Goal: Transaction & Acquisition: Subscribe to service/newsletter

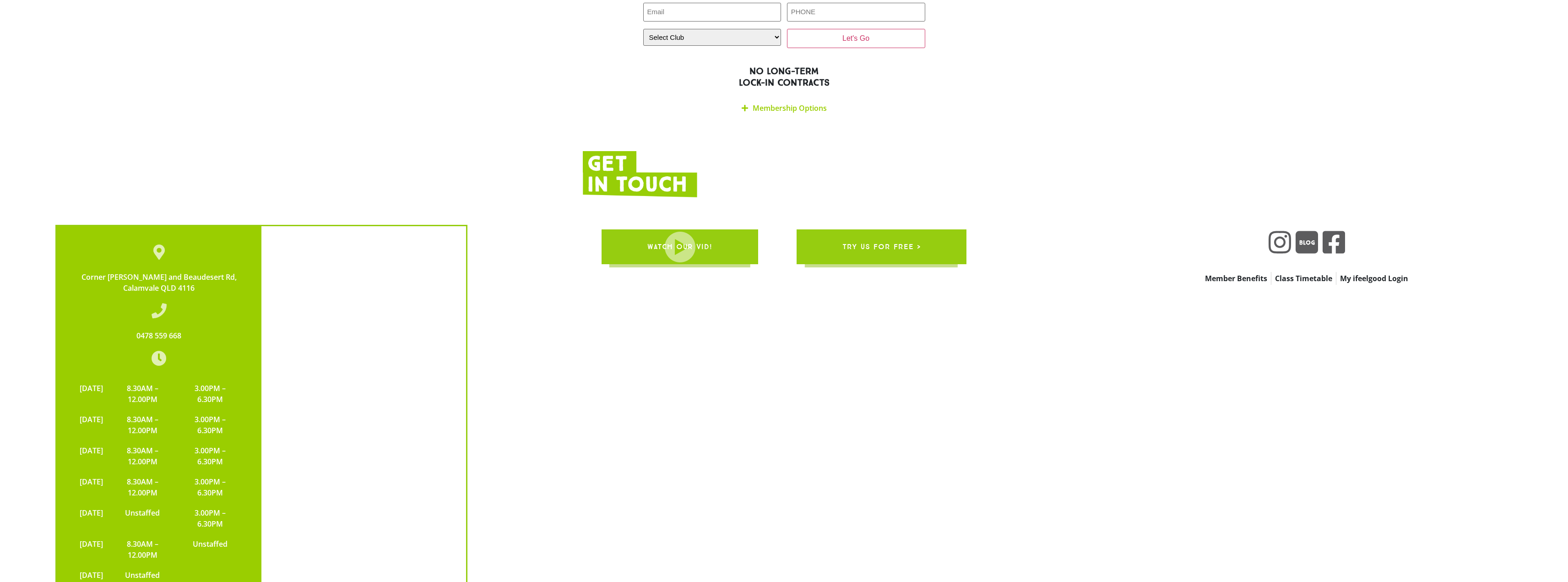
scroll to position [2068, 0]
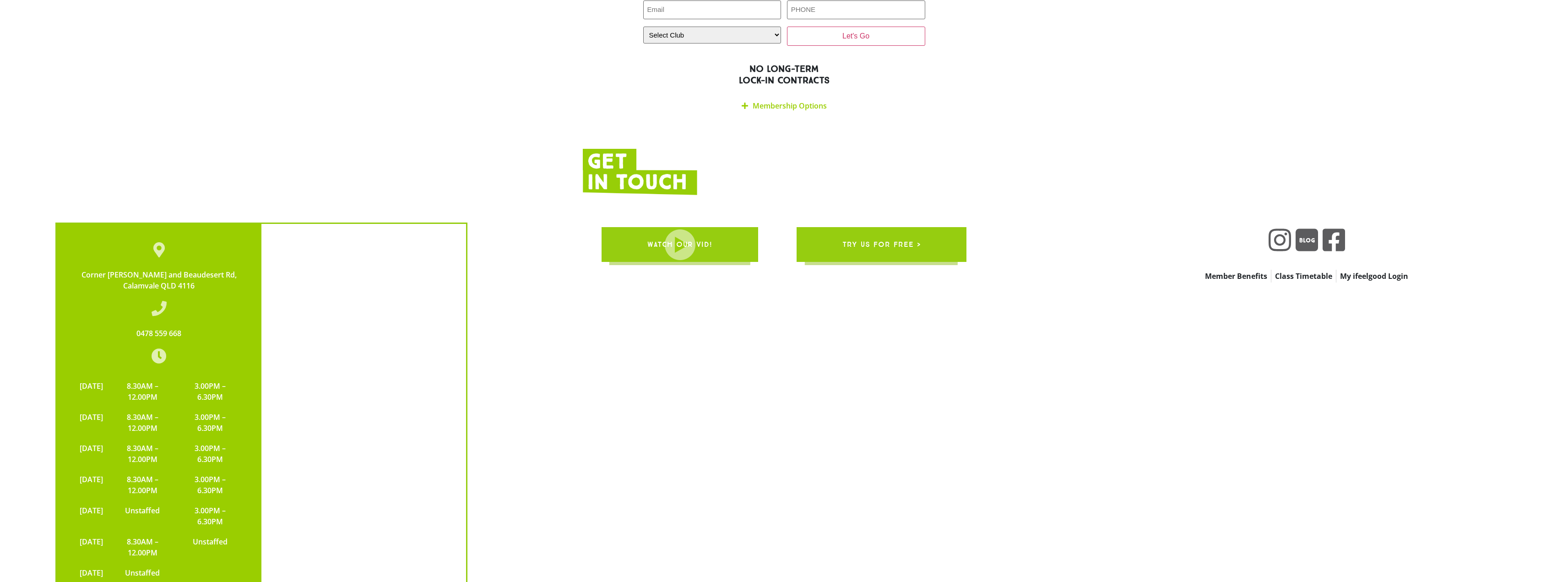
click at [803, 100] on link "Membership Options" at bounding box center [789, 105] width 74 height 10
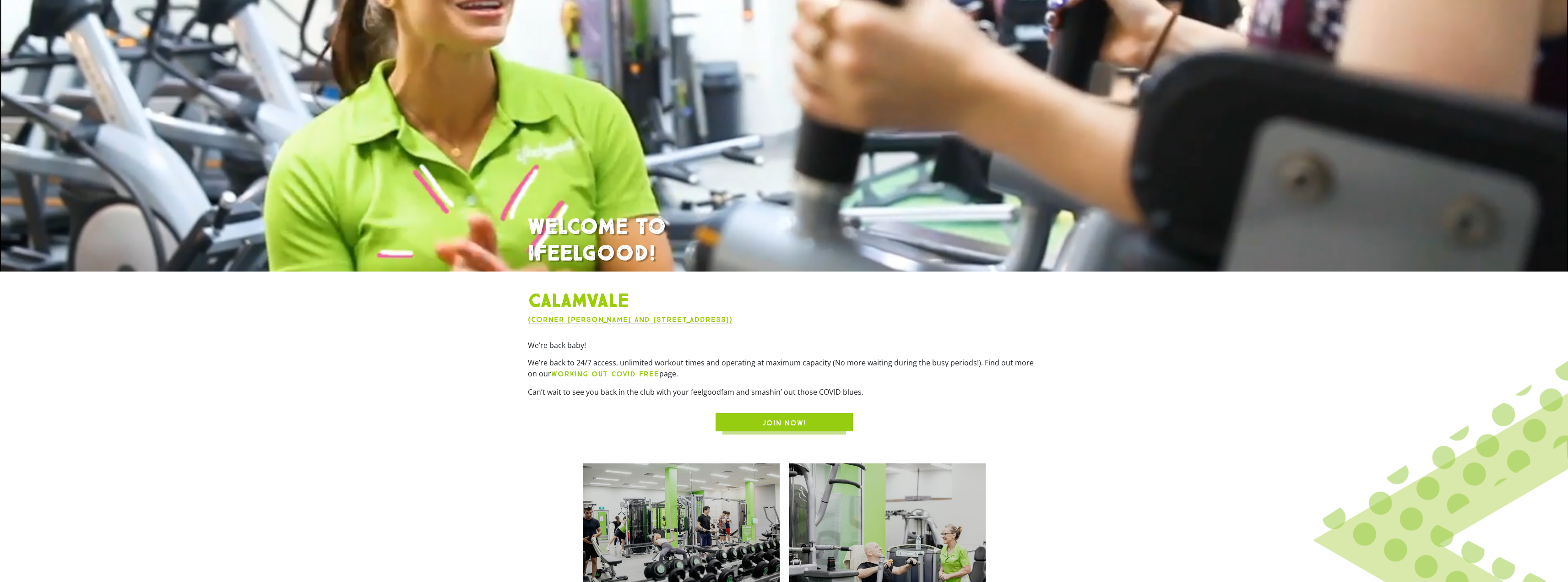
scroll to position [138, 0]
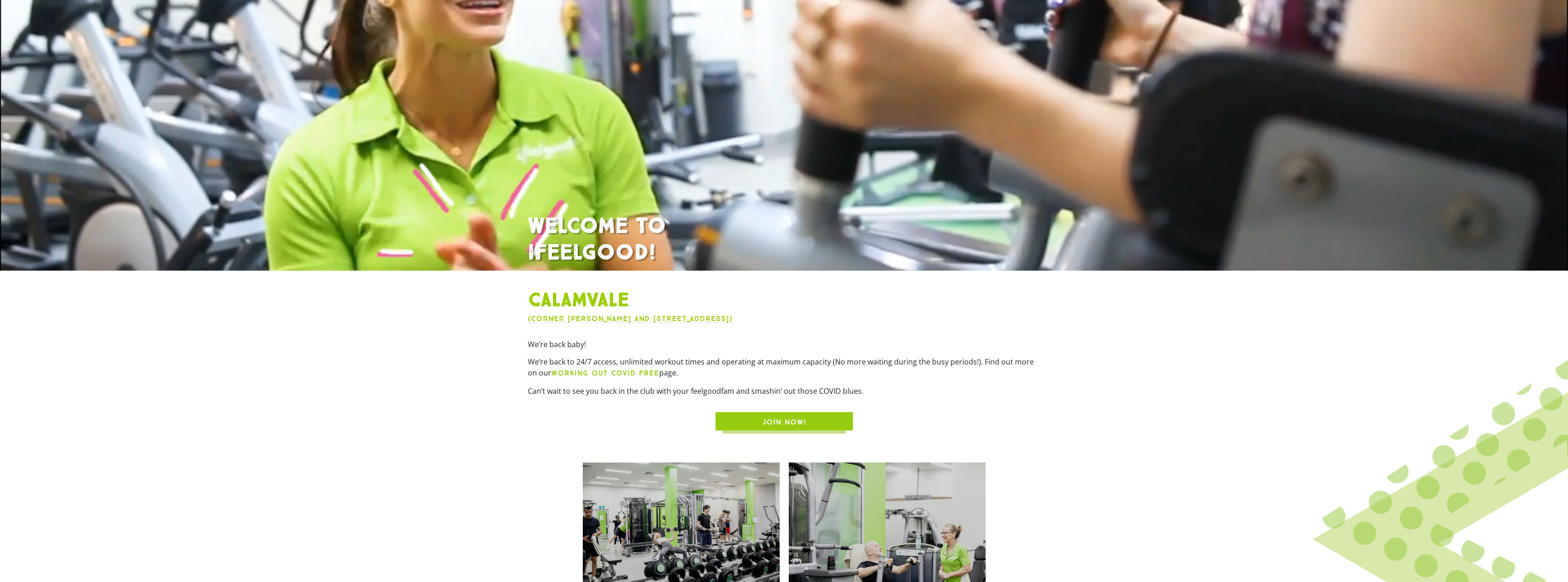
click at [773, 423] on span "JOIN NOW!" at bounding box center [784, 422] width 44 height 11
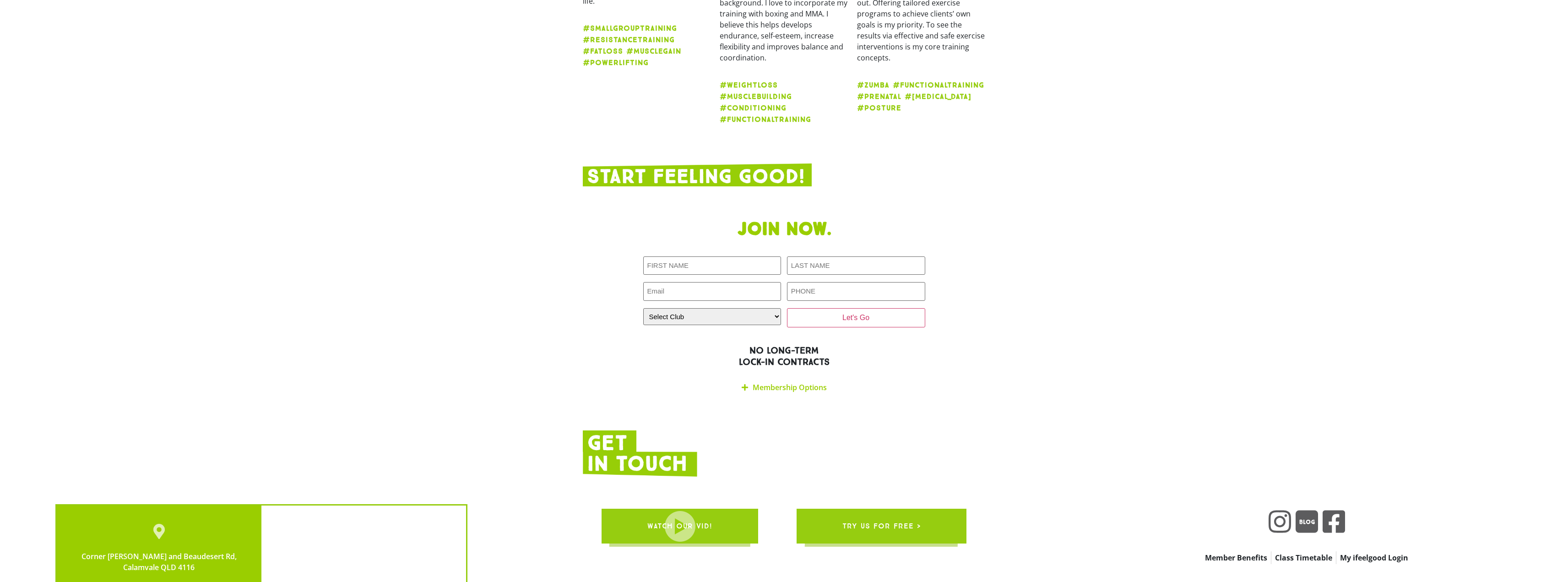
scroll to position [1885, 0]
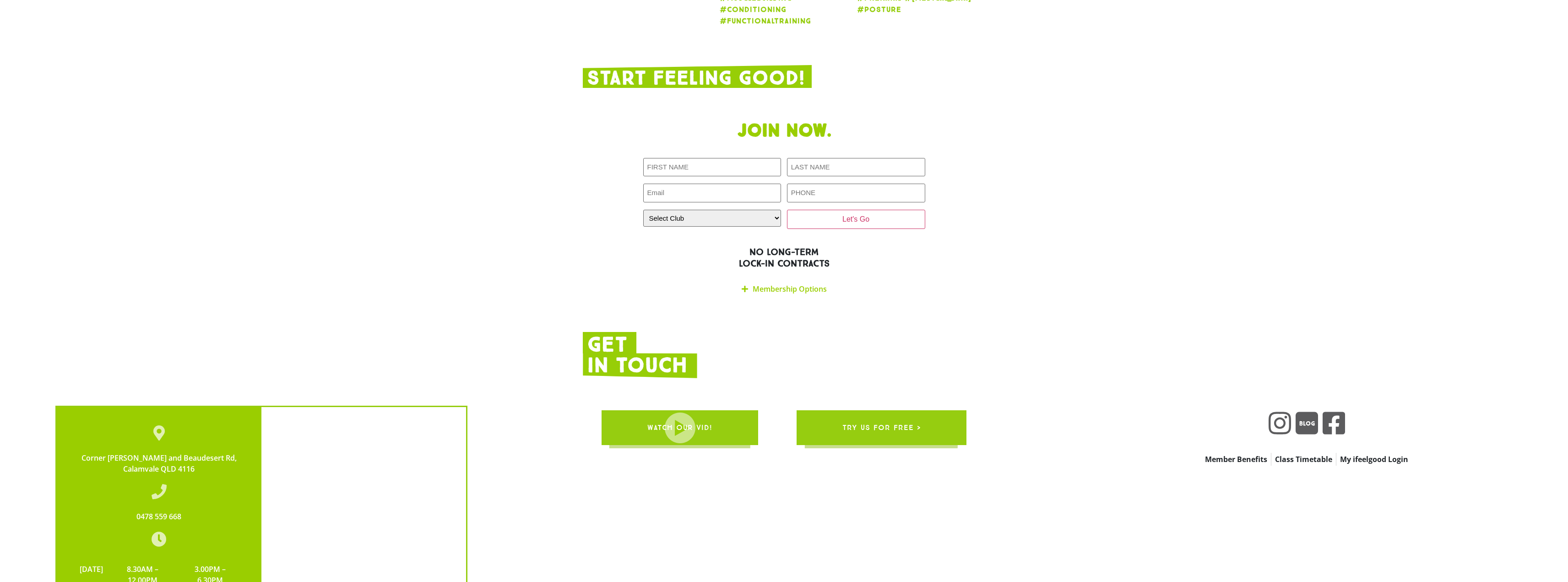
click at [788, 284] on link "Membership Options" at bounding box center [789, 289] width 74 height 10
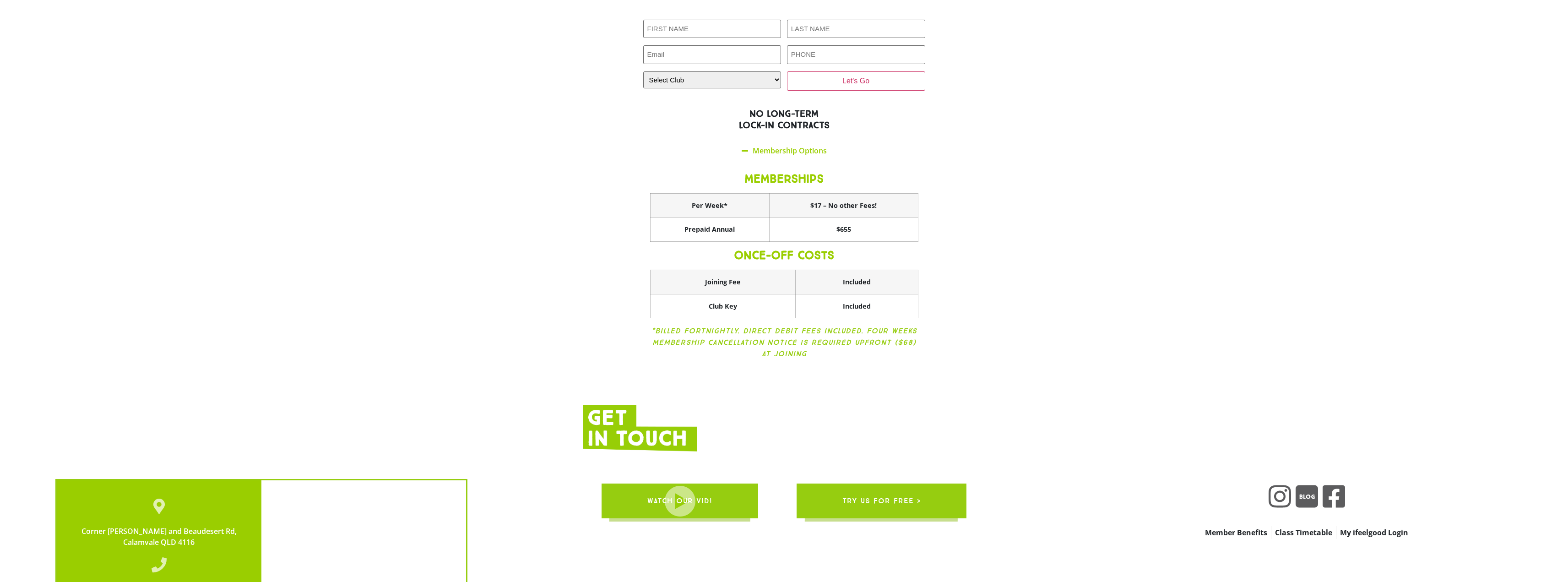
scroll to position [2022, 0]
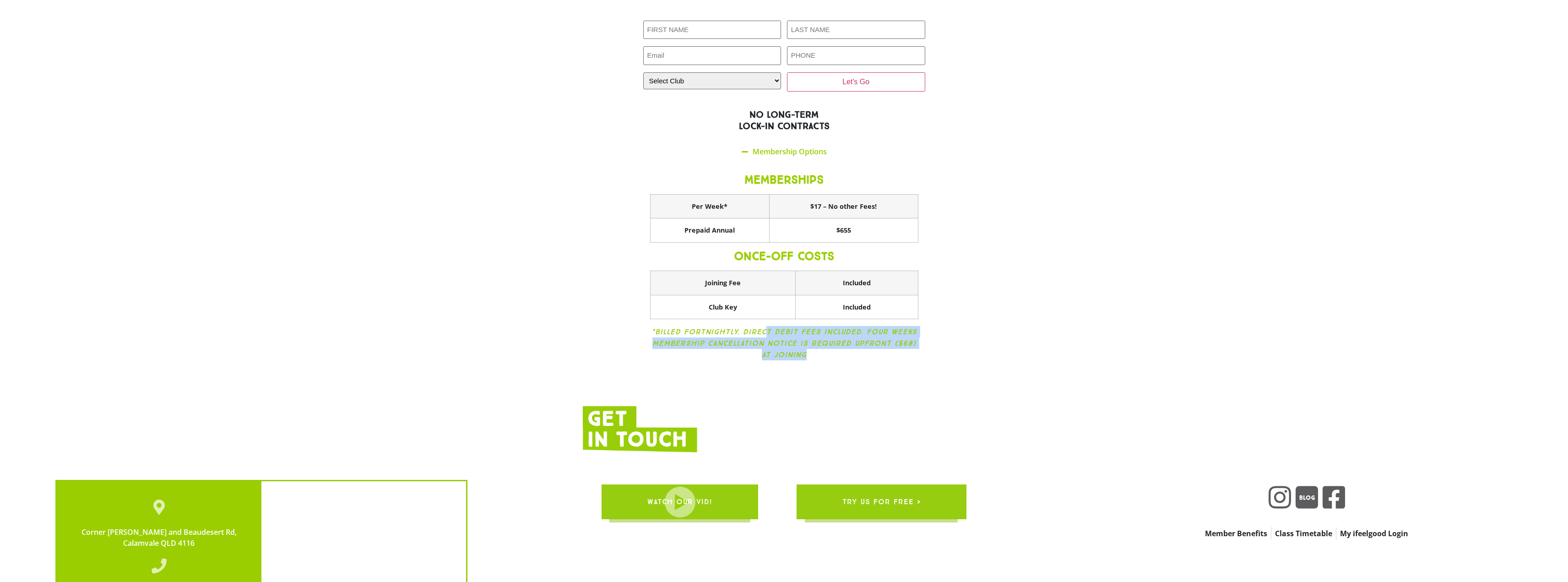
drag, startPoint x: 769, startPoint y: 293, endPoint x: 850, endPoint y: 315, distance: 83.9
click at [850, 326] on p "*Billed Fortnightly. Direct Debit fees included. Four weeks membership cancella…" at bounding box center [784, 343] width 268 height 34
click at [797, 328] on icon "*Billed Fortnightly. Direct Debit fees included. Four weeks membership cancella…" at bounding box center [784, 343] width 265 height 32
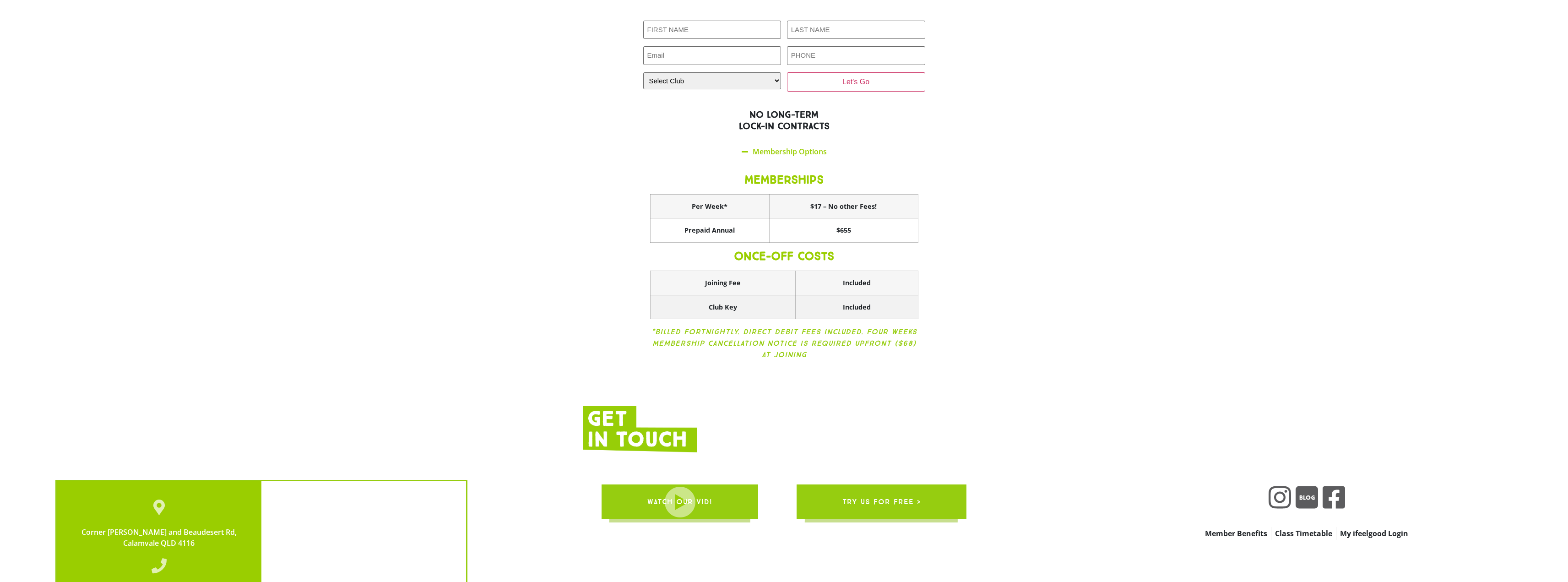
click at [727, 295] on th "Club Key" at bounding box center [723, 307] width 145 height 24
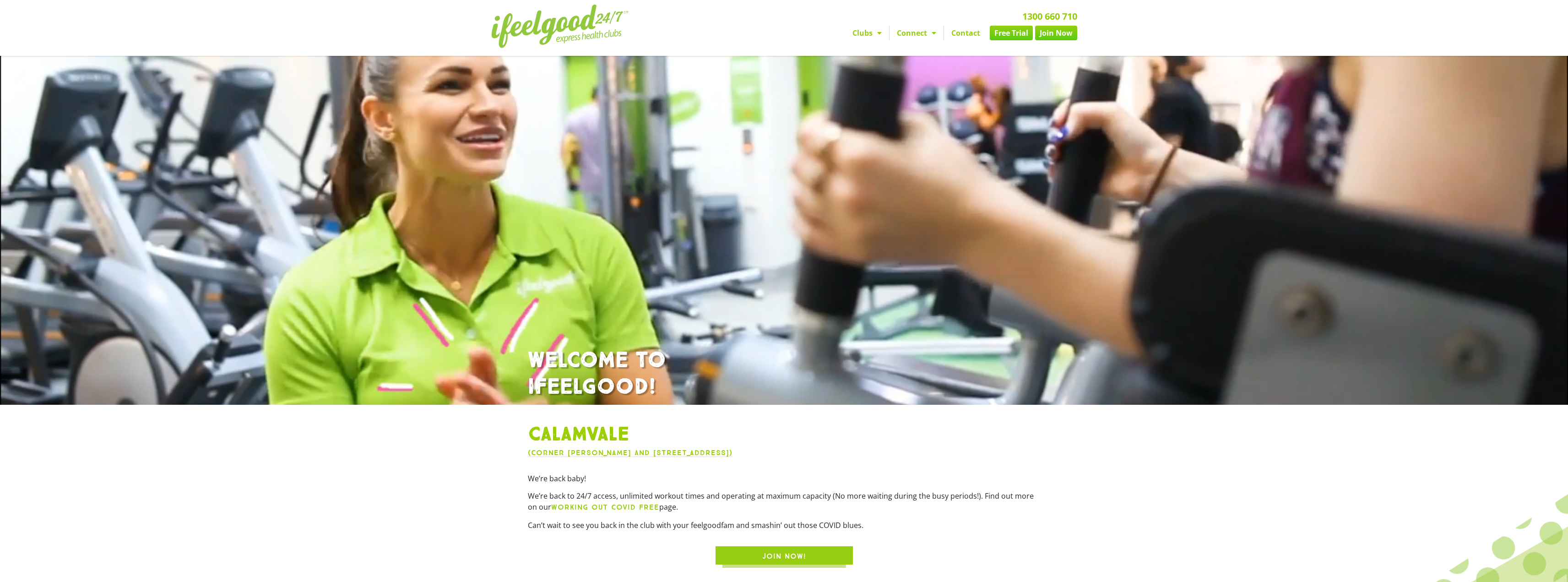
scroll to position [0, 0]
